Goal: Task Accomplishment & Management: Use online tool/utility

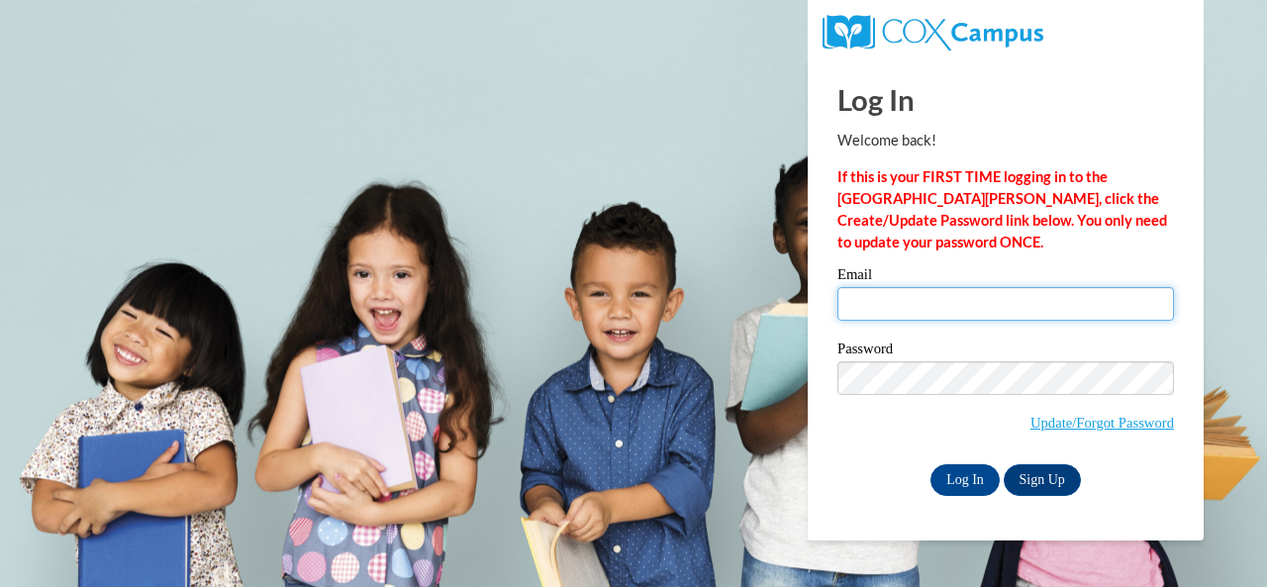
click at [863, 290] on input "Email" at bounding box center [1005, 304] width 336 height 34
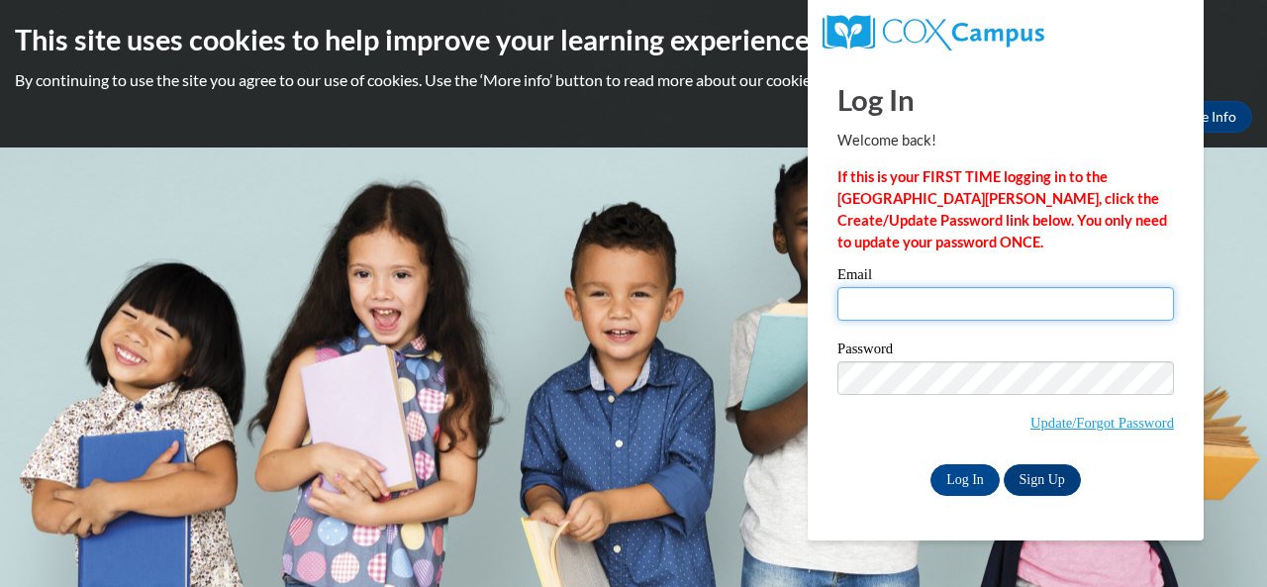
type input "walden.anna.c@muscogee.k12.ga.us"
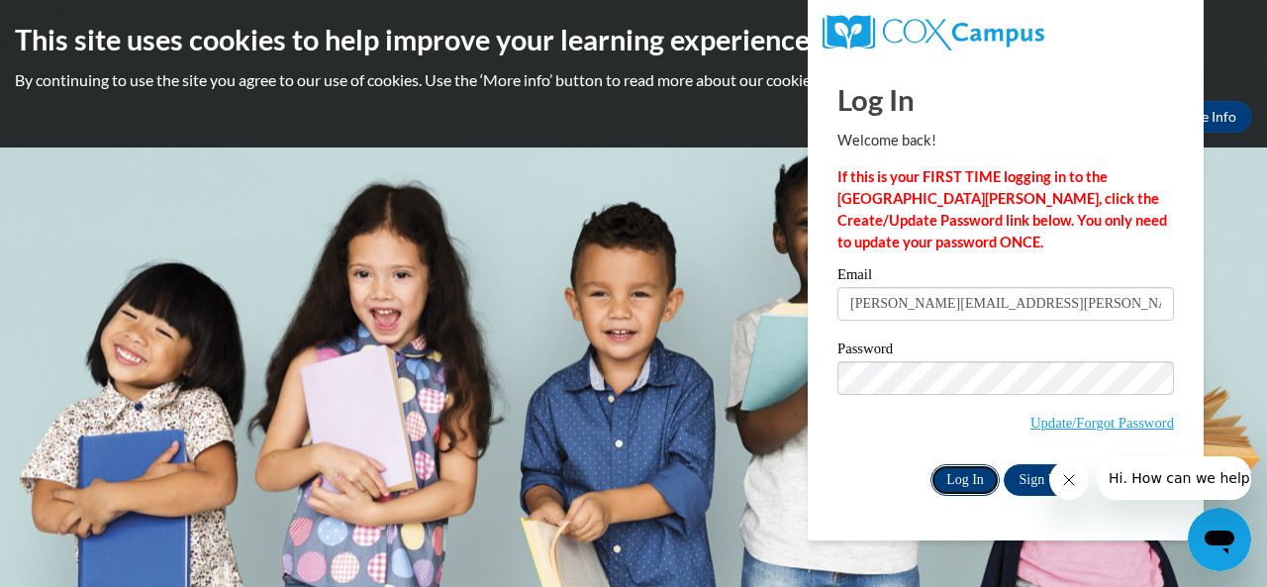
click at [956, 480] on input "Log In" at bounding box center [964, 480] width 69 height 32
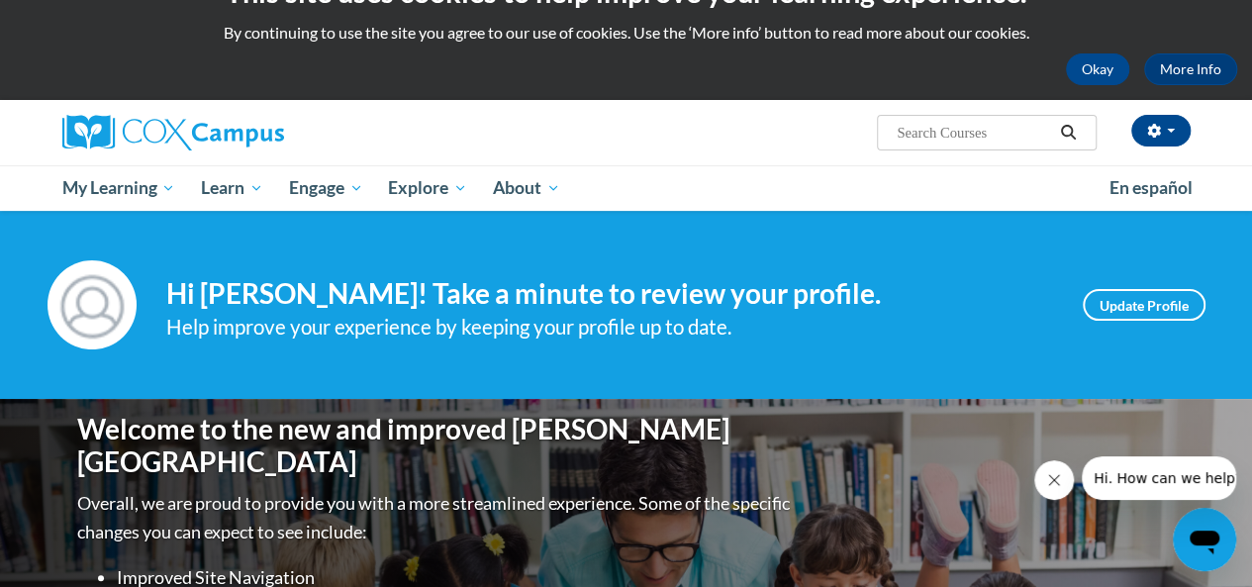
scroll to position [32, 0]
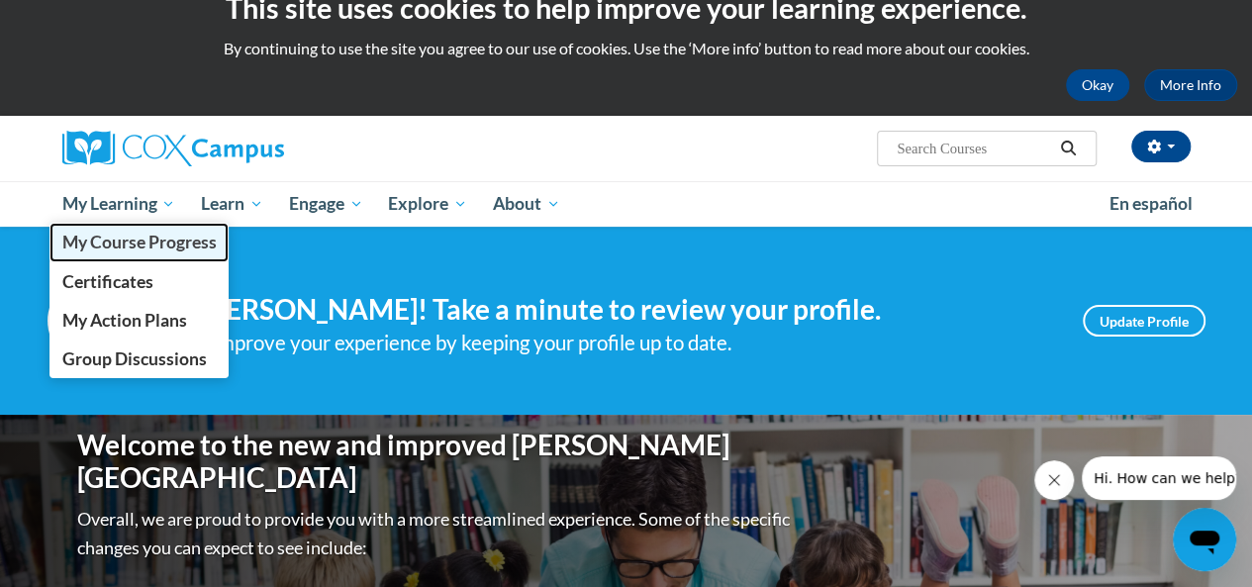
click at [106, 233] on span "My Course Progress" at bounding box center [138, 242] width 154 height 21
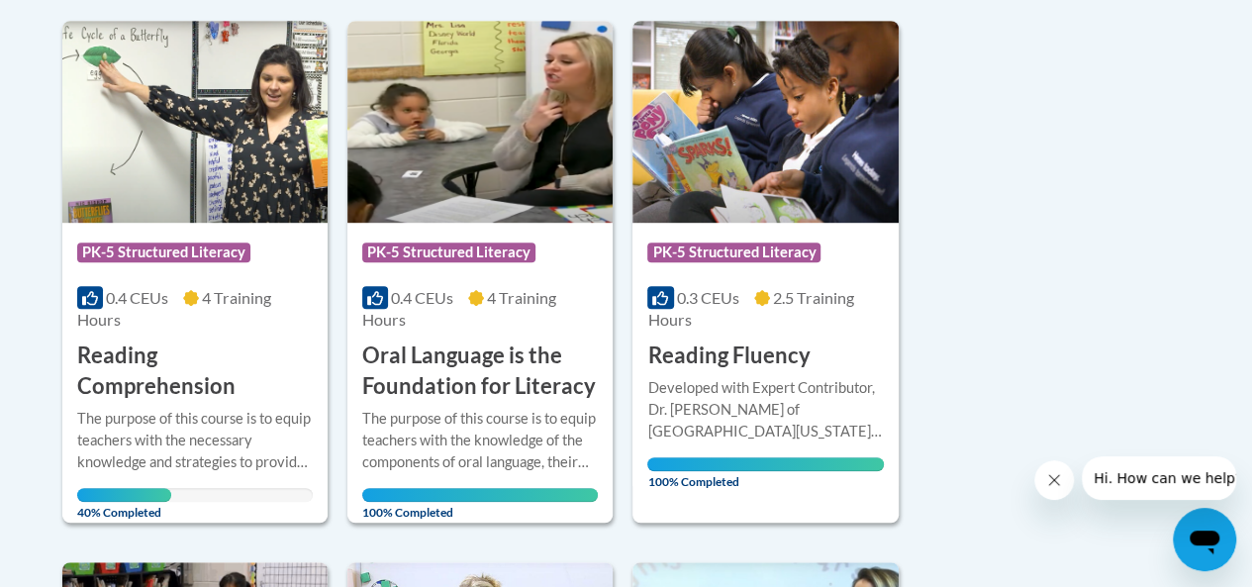
scroll to position [568, 0]
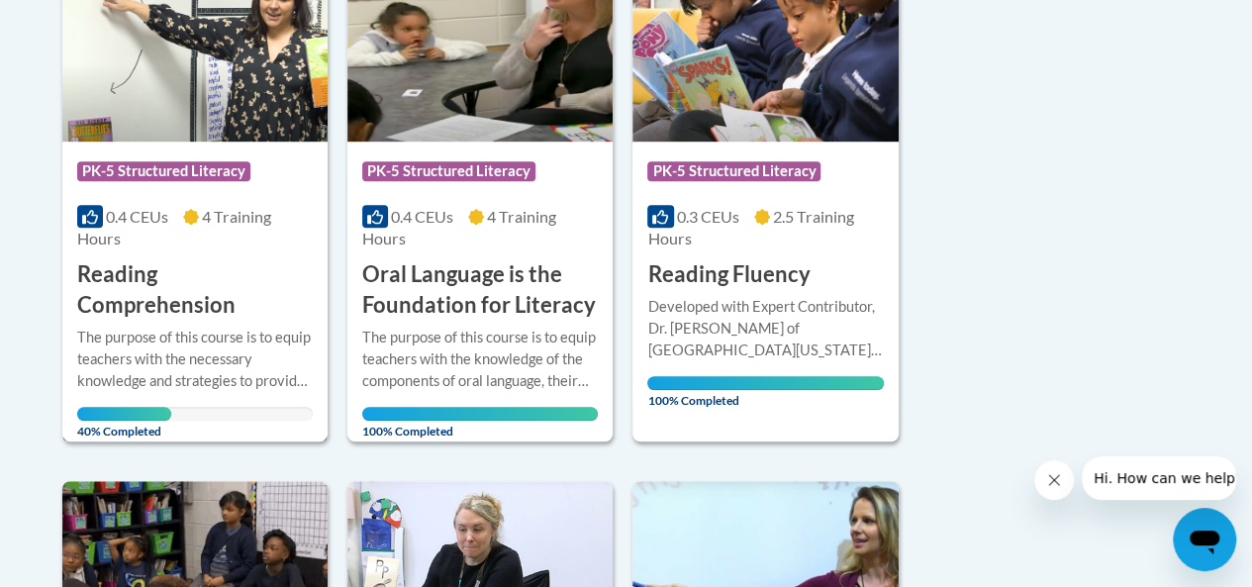
click at [193, 149] on div "Course Category: PK-5 Structured Literacy 0.4 CEUs 4 Training Hours COURSE Read…" at bounding box center [194, 230] width 265 height 179
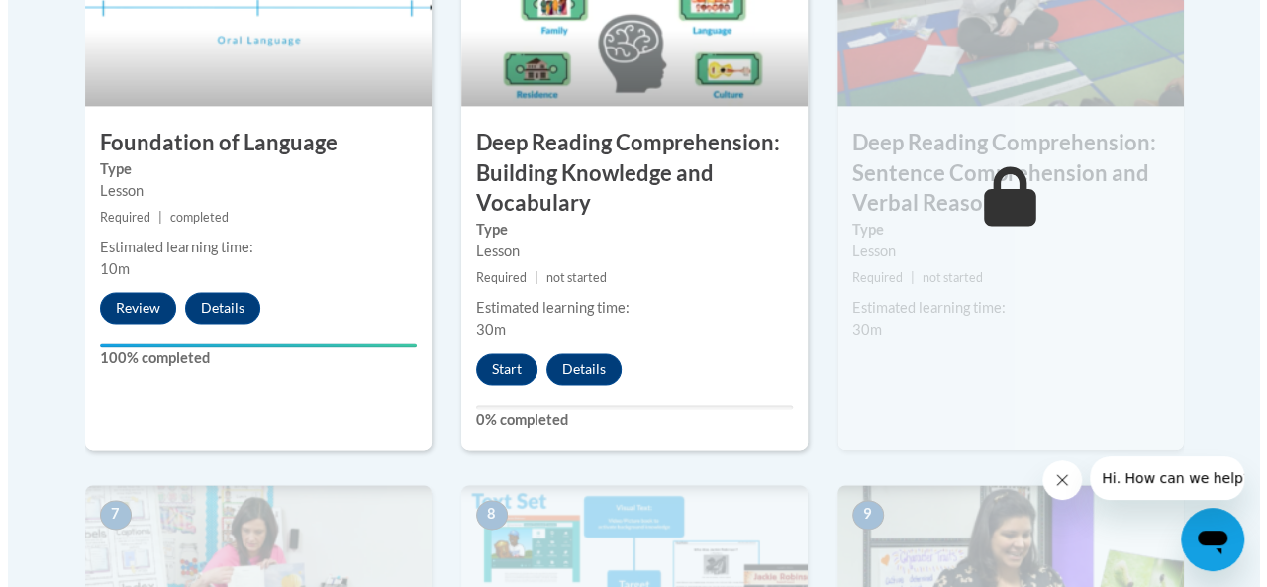
scroll to position [1298, 0]
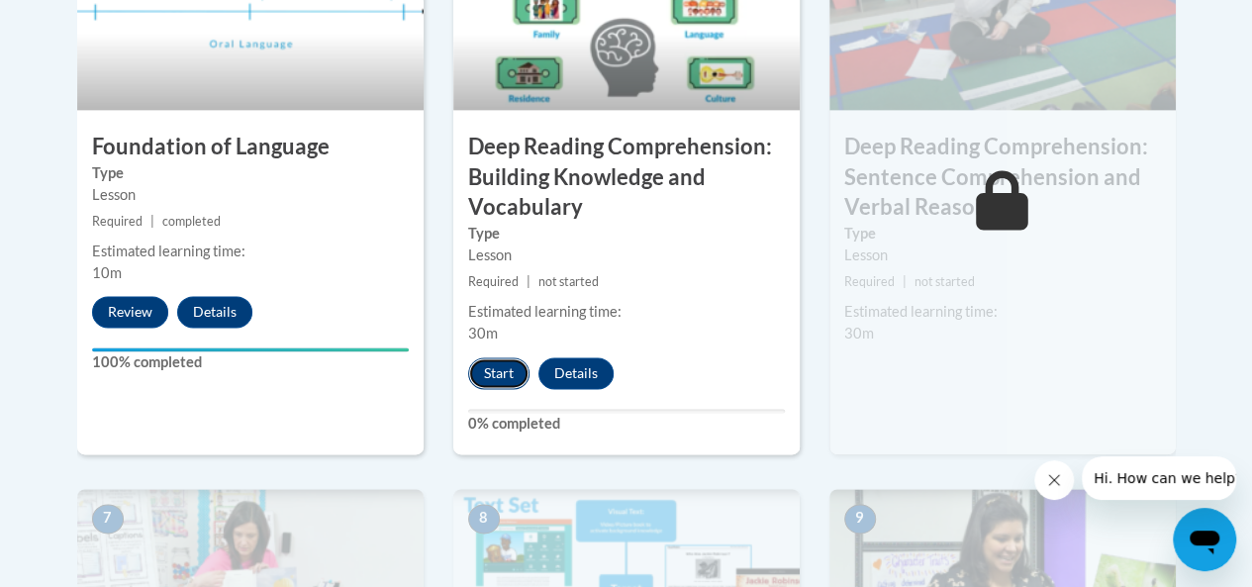
click at [494, 377] on button "Start" at bounding box center [498, 373] width 61 height 32
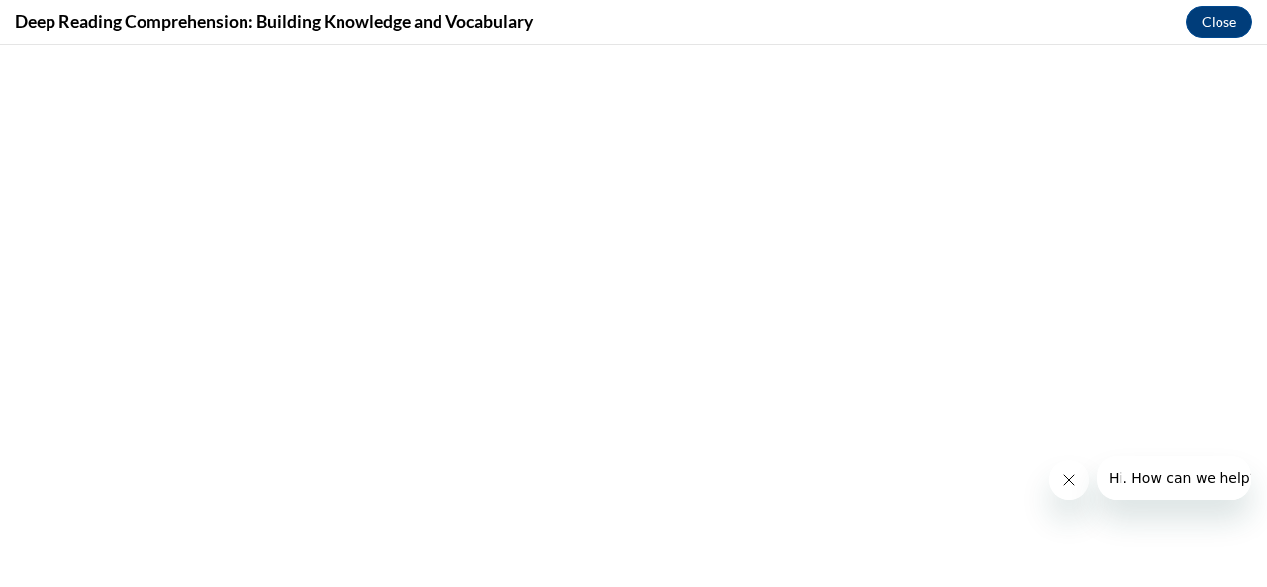
click at [1070, 487] on icon "Close message from company" at bounding box center [1068, 480] width 16 height 16
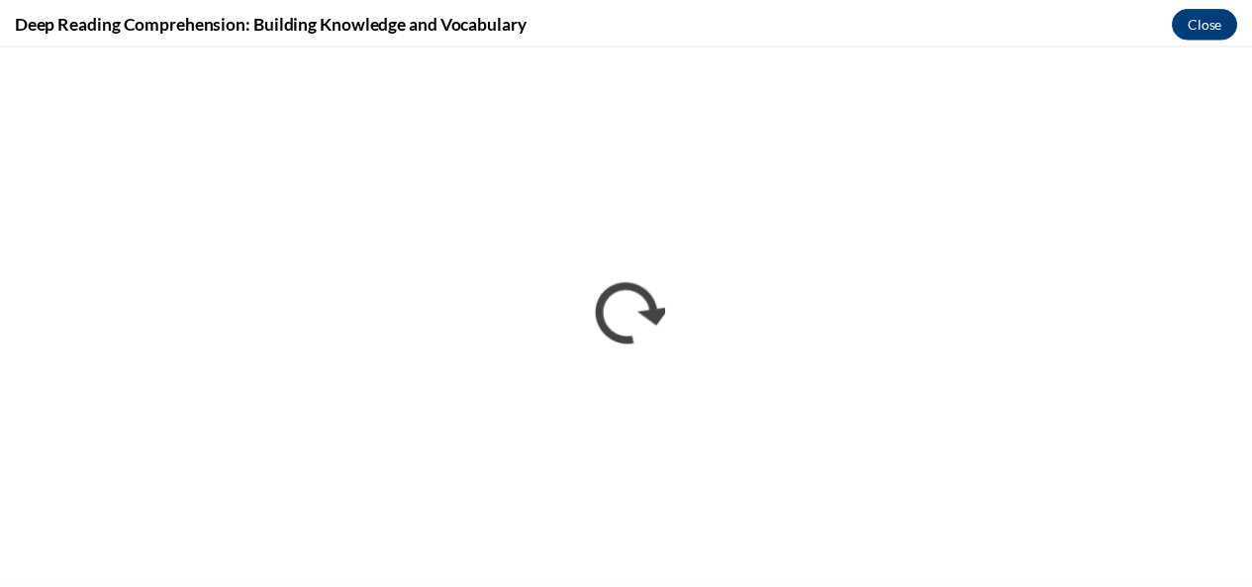
scroll to position [0, 0]
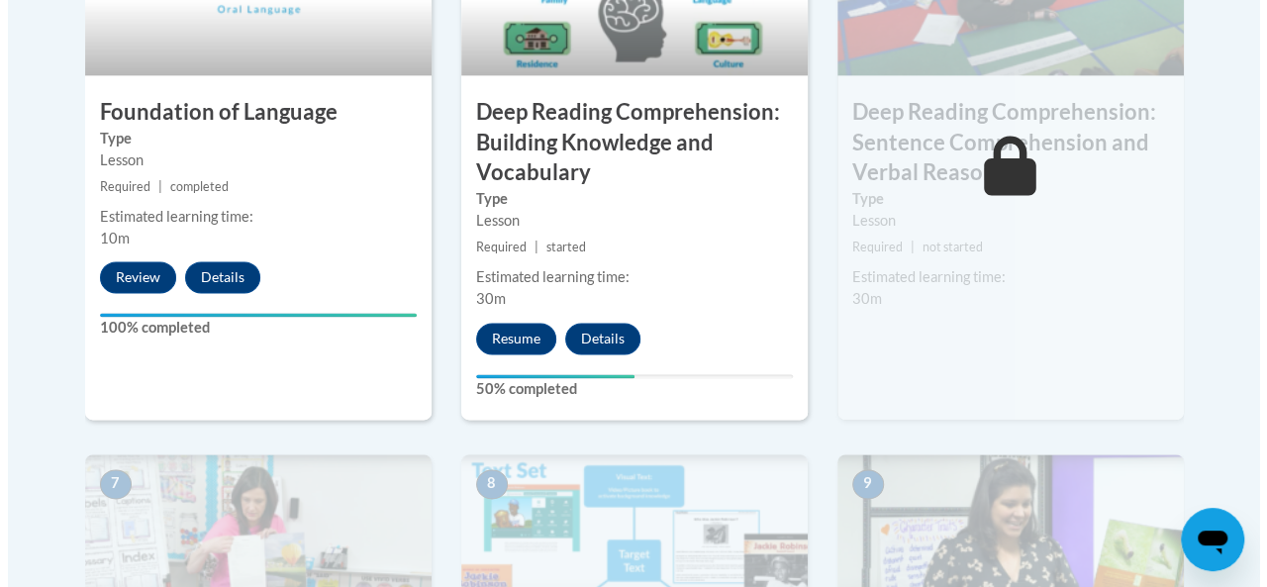
scroll to position [1310, 0]
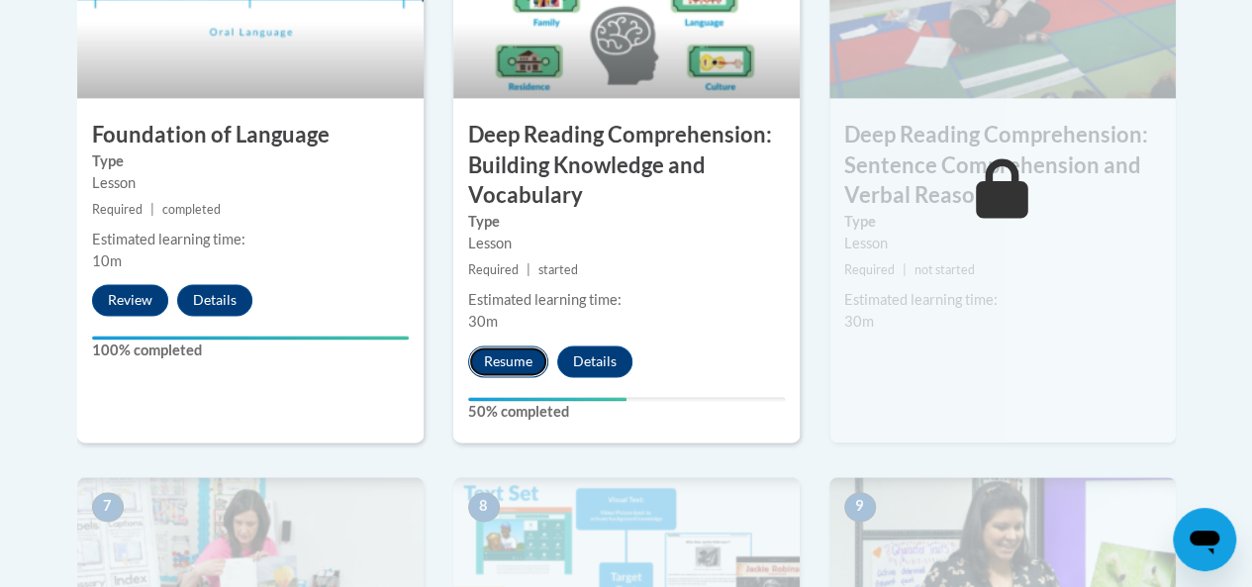
click at [498, 367] on button "Resume" at bounding box center [508, 361] width 80 height 32
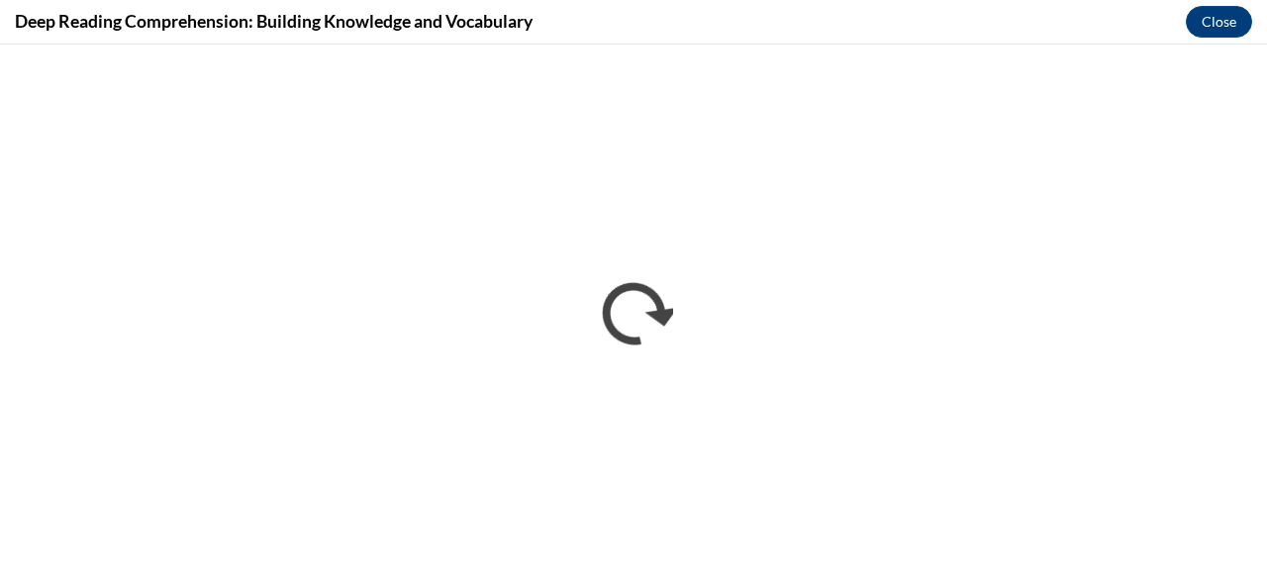
scroll to position [0, 0]
